Goal: Find specific page/section: Find specific page/section

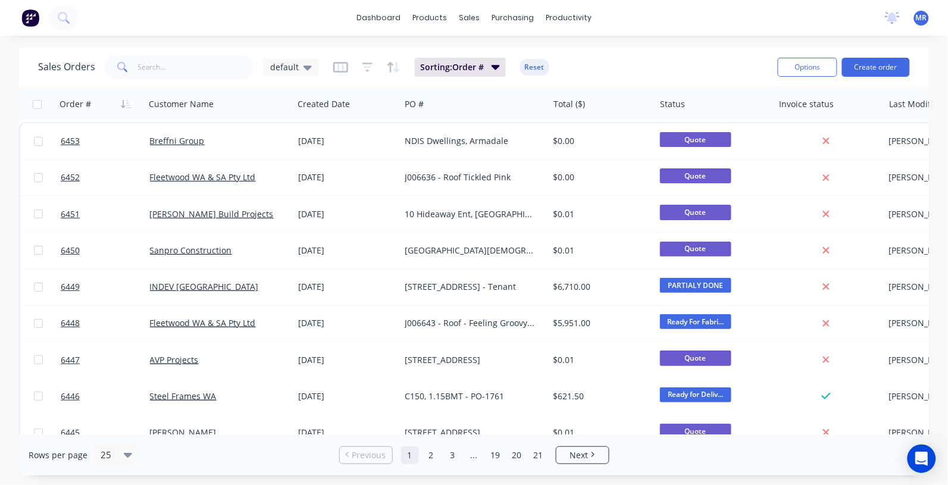
scroll to position [298, 0]
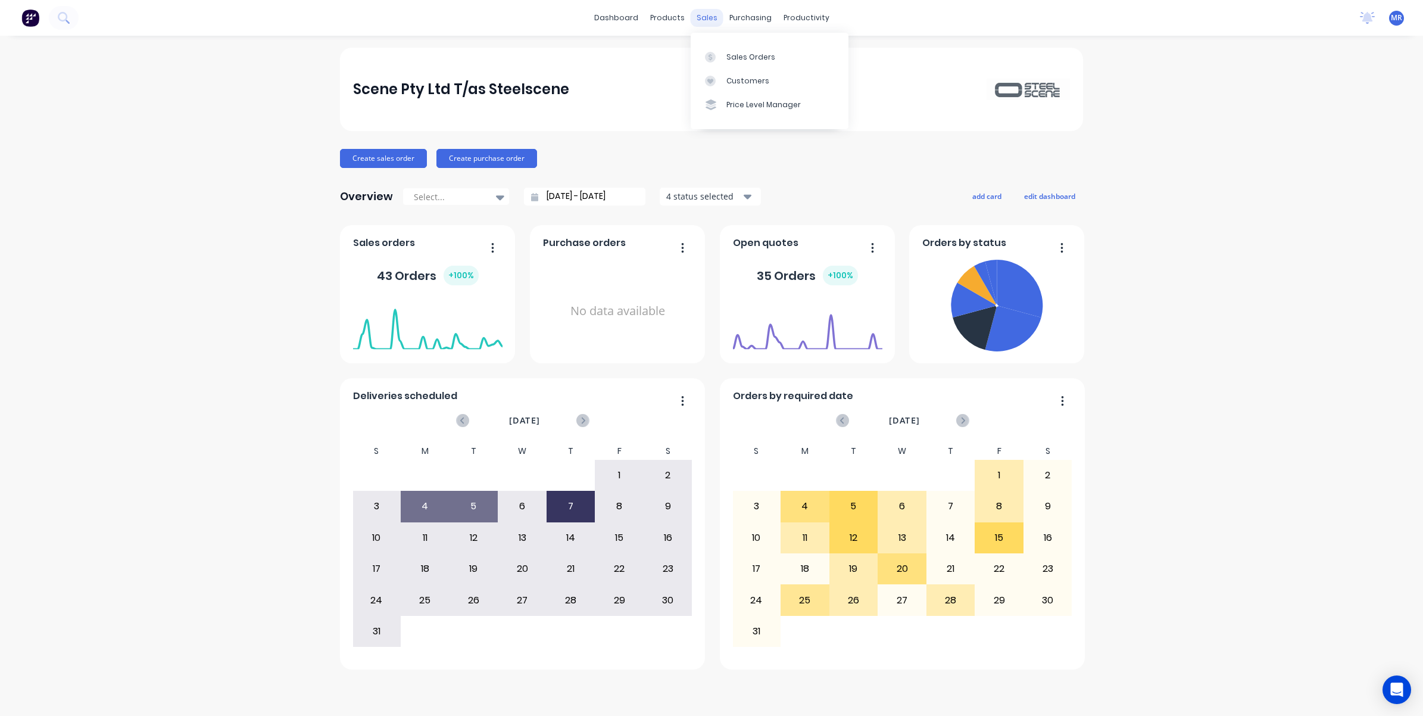
click at [706, 15] on div "sales" at bounding box center [707, 18] width 33 height 18
click at [742, 49] on link "Sales Orders" at bounding box center [770, 57] width 158 height 24
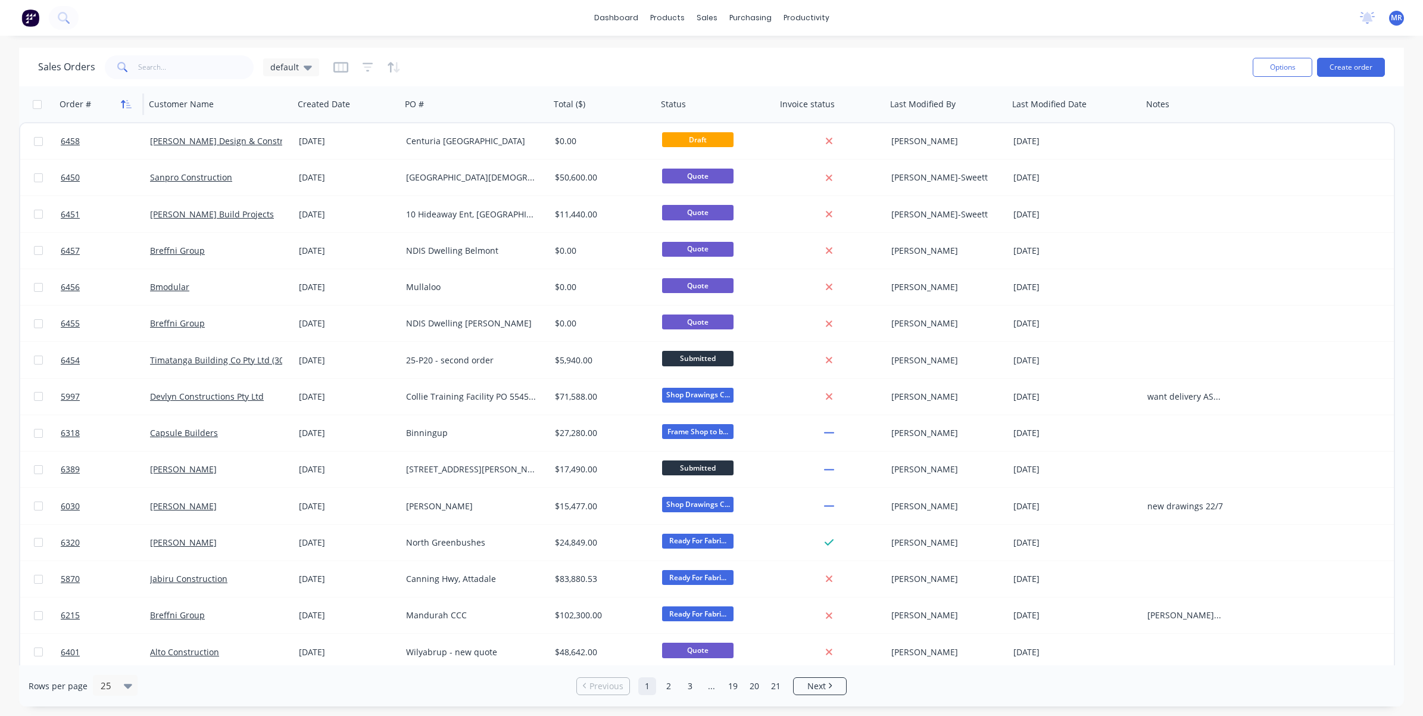
click at [129, 101] on icon "button" at bounding box center [126, 104] width 11 height 10
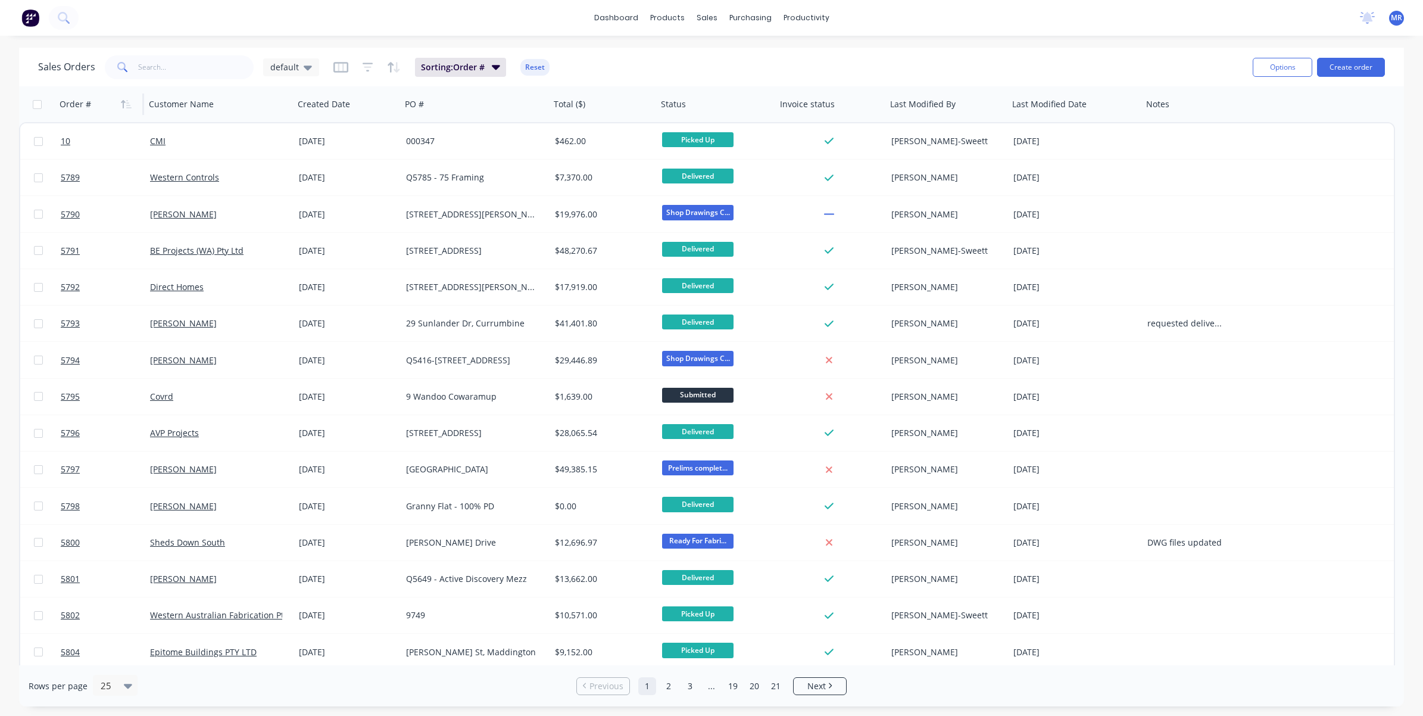
click at [129, 101] on icon "button" at bounding box center [126, 104] width 11 height 10
